Goal: Task Accomplishment & Management: Contribute content

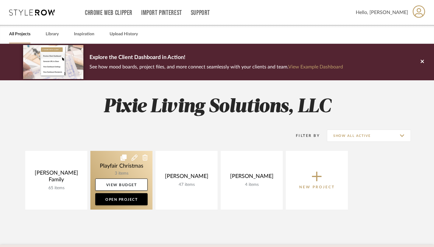
click at [117, 175] on link at bounding box center [121, 180] width 62 height 59
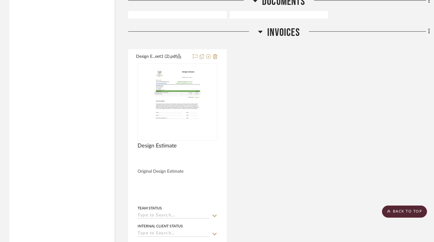
scroll to position [1012, 0]
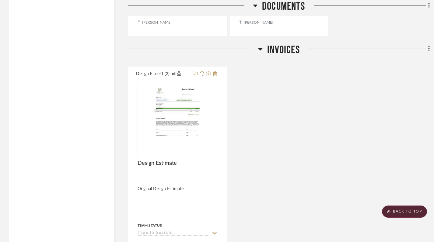
click at [426, 49] on fa-icon at bounding box center [428, 49] width 4 height 10
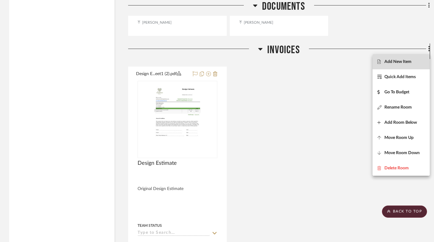
click at [393, 66] on button "Add New Item" at bounding box center [401, 61] width 57 height 15
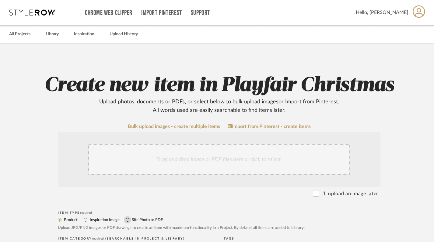
click at [128, 219] on input "Site Photo or PDF" at bounding box center [127, 219] width 7 height 7
radio input "true"
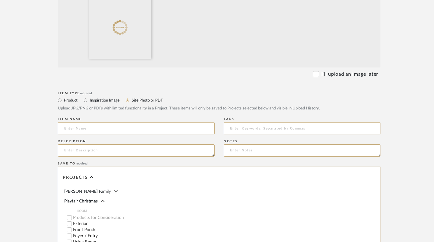
scroll to position [192, 0]
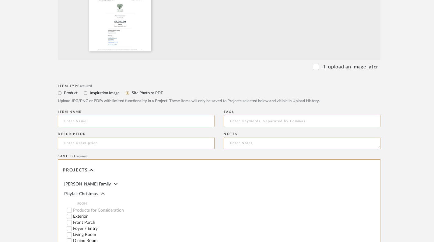
click at [155, 126] on input at bounding box center [136, 121] width 157 height 12
type input "Invoice for Christmas Seasonal Package"
click at [123, 145] on textarea at bounding box center [136, 143] width 157 height 12
click at [132, 143] on textarea "Deposit is due 09/" at bounding box center [136, 143] width 157 height 12
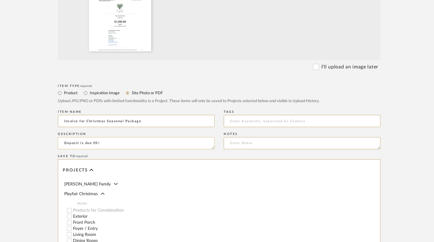
click at [132, 143] on textarea "Deposit is due 09/" at bounding box center [136, 143] width 157 height 12
drag, startPoint x: 132, startPoint y: 143, endPoint x: 93, endPoint y: 144, distance: 38.4
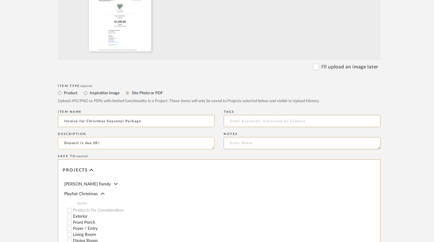
click at [93, 144] on textarea "Deposit is due 09/" at bounding box center [136, 143] width 157 height 12
paste textarea "[DATE]"
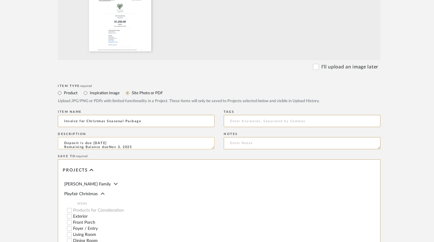
click at [125, 141] on textarea "Deposit is due [DATE] Remaining Balance dueNov 3, 2025" at bounding box center [136, 143] width 157 height 12
click at [120, 142] on textarea "Deposit is due [DATE] Remaining Balance dueNov 3, 2025" at bounding box center [136, 143] width 157 height 12
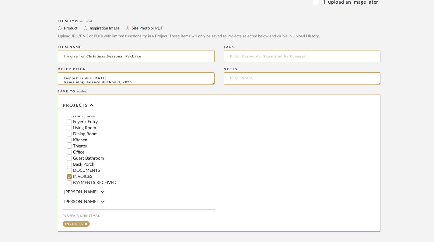
scroll to position [321, 0]
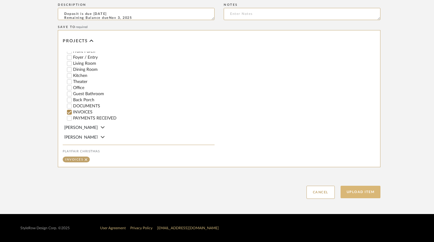
type textarea "Deposit is due [DATE] Remaining Balance dueNov 3, 2025"
click at [353, 189] on button "Upload Item" at bounding box center [361, 192] width 40 height 12
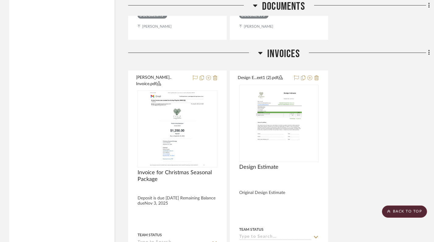
scroll to position [1049, 0]
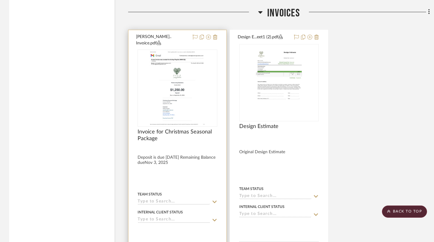
click at [0, 0] on img at bounding box center [0, 0] width 0 height 0
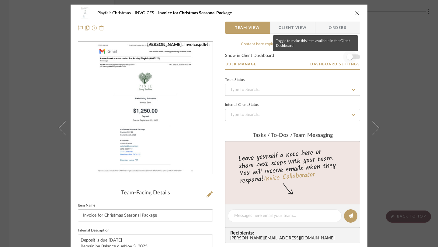
click at [352, 59] on span "button" at bounding box center [349, 56] width 13 height 13
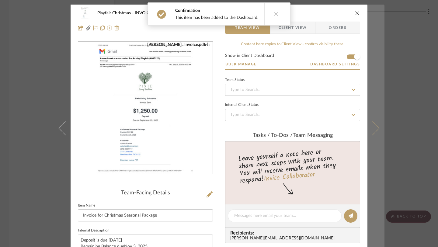
click at [381, 56] on button at bounding box center [376, 128] width 17 height 247
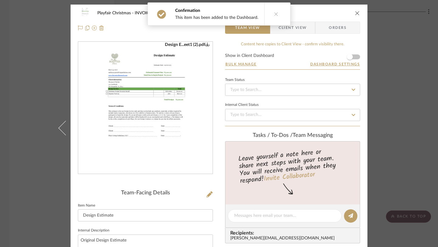
click at [356, 13] on icon "close" at bounding box center [357, 13] width 5 height 5
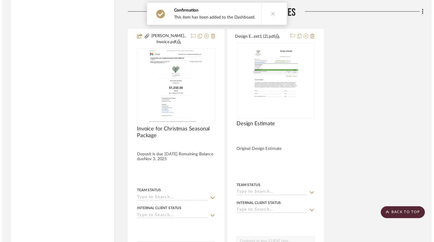
scroll to position [1049, 0]
